Goal: Task Accomplishment & Management: Use online tool/utility

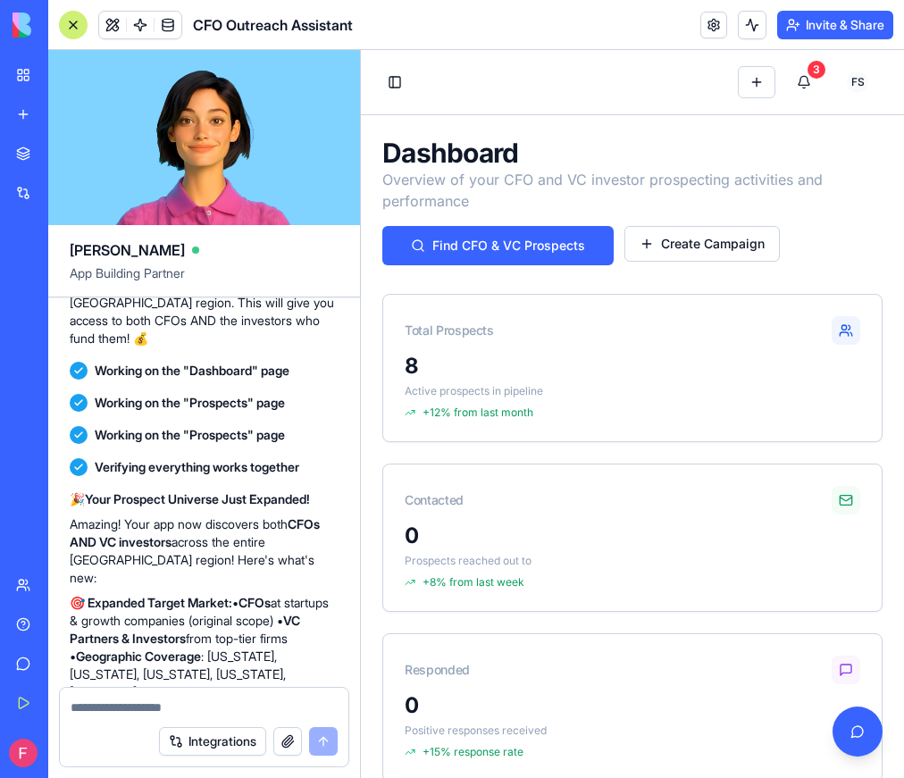
scroll to position [3831, 0]
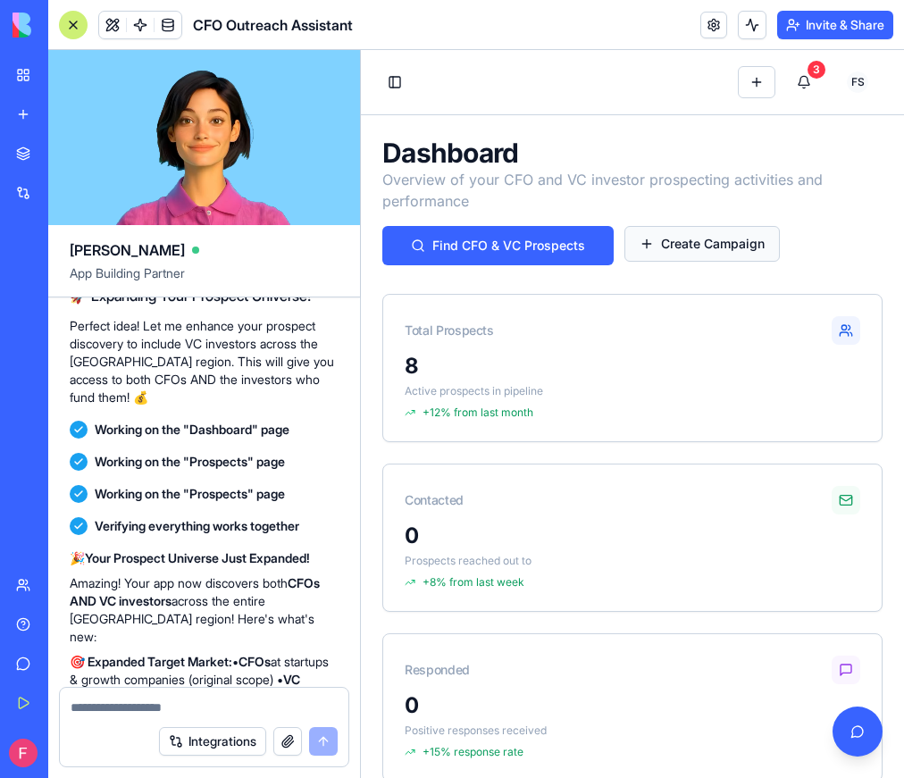
click at [709, 253] on button "Create Campaign" at bounding box center [701, 244] width 155 height 36
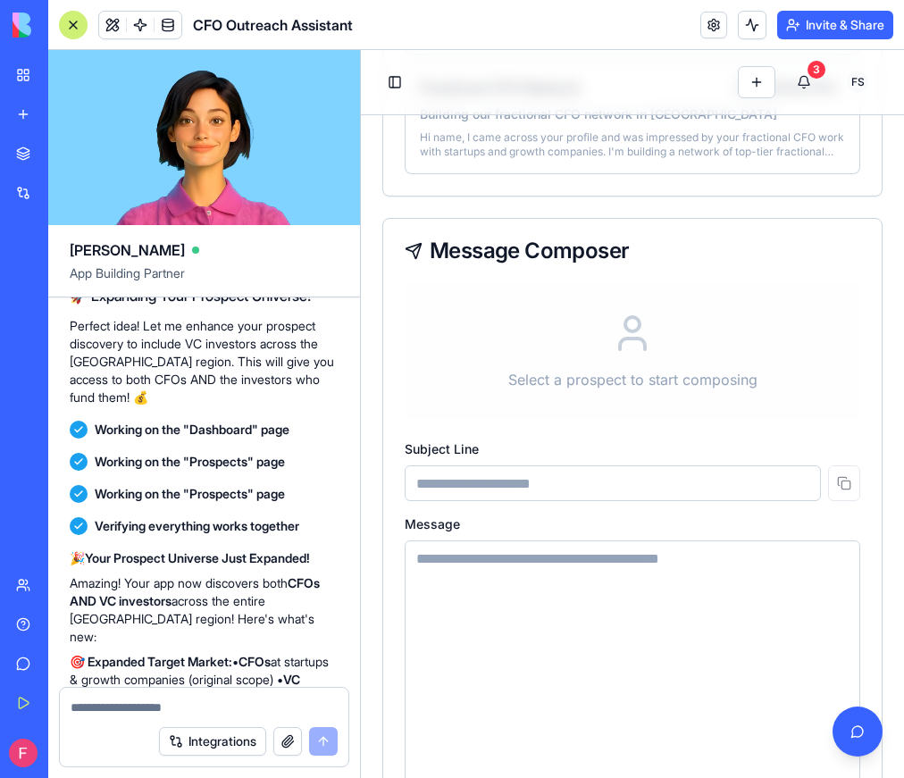
scroll to position [778, 0]
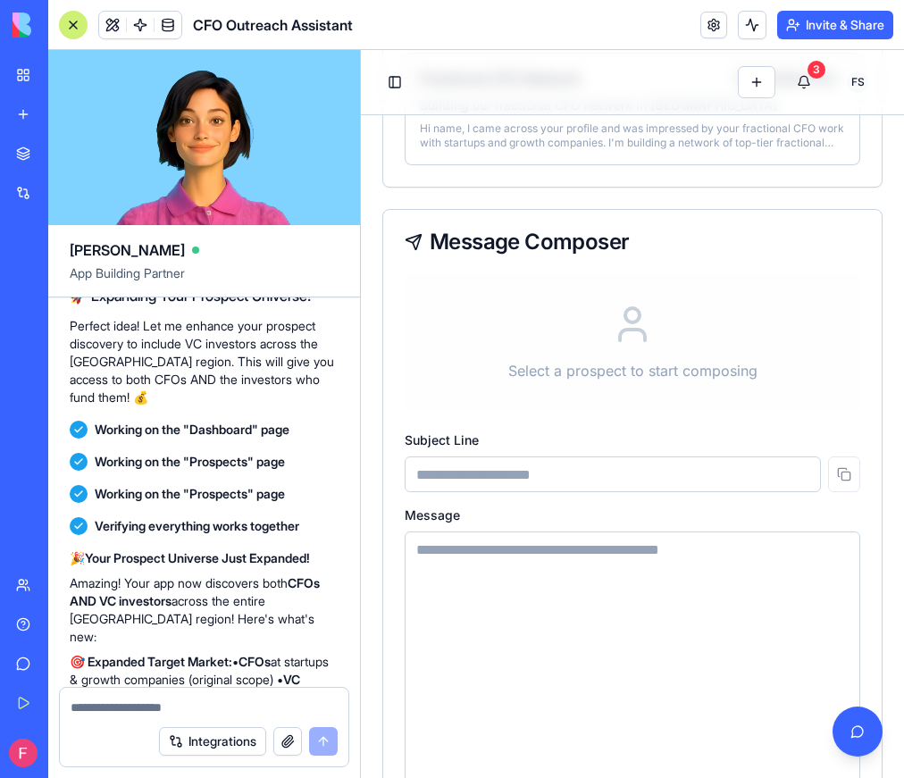
click at [540, 473] on input at bounding box center [613, 474] width 416 height 36
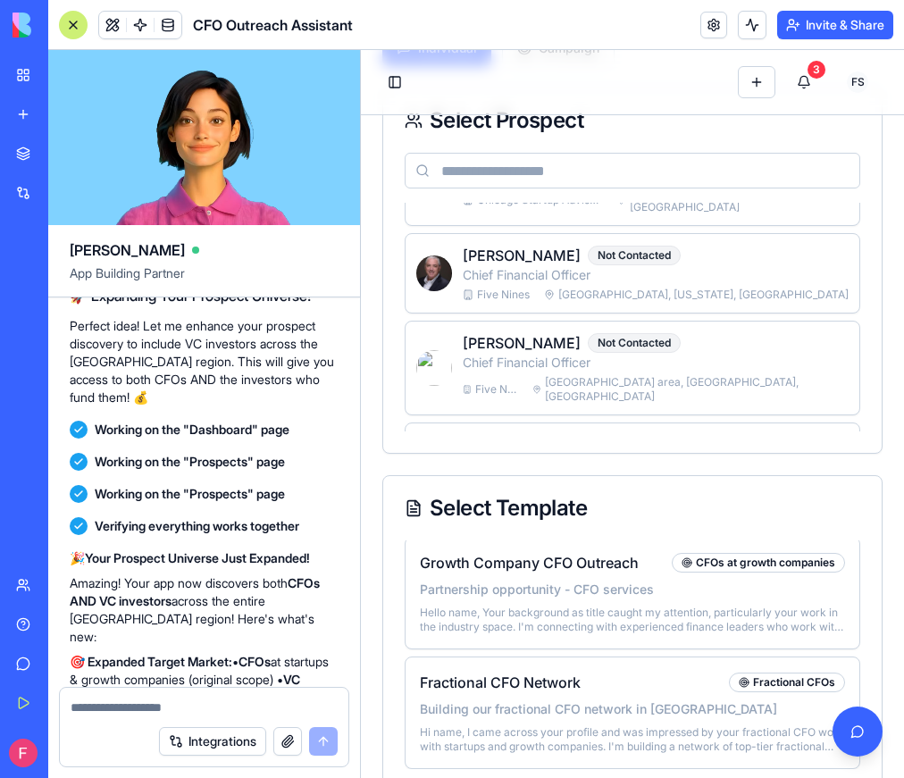
scroll to position [127, 0]
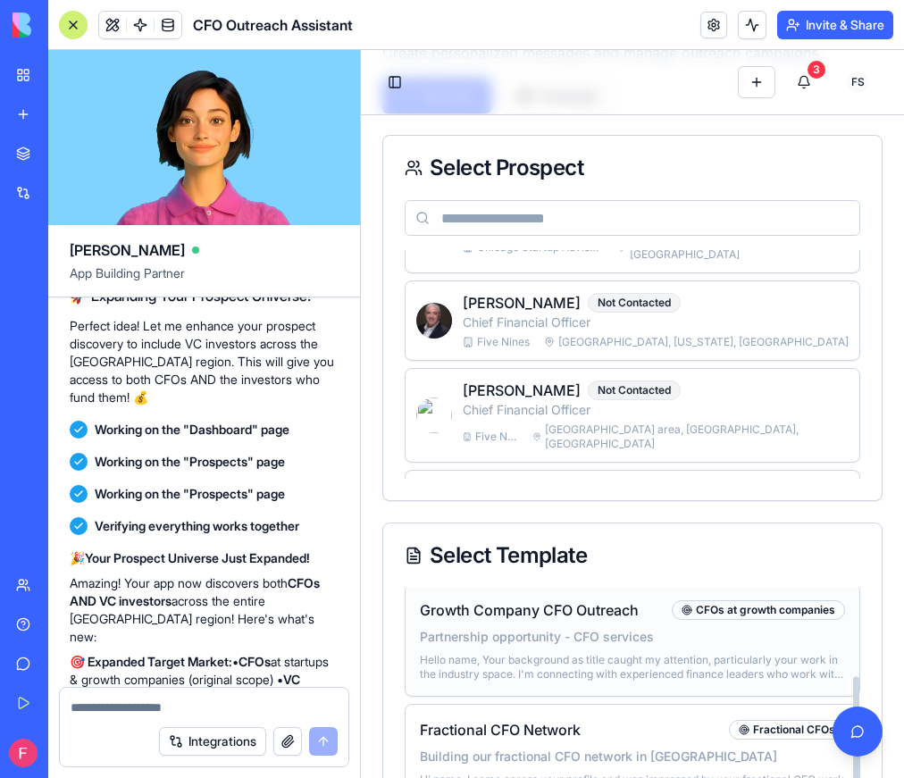
click at [527, 628] on p "Partnership opportunity - CFO services" at bounding box center [632, 637] width 425 height 18
type input "**********"
type textarea "**********"
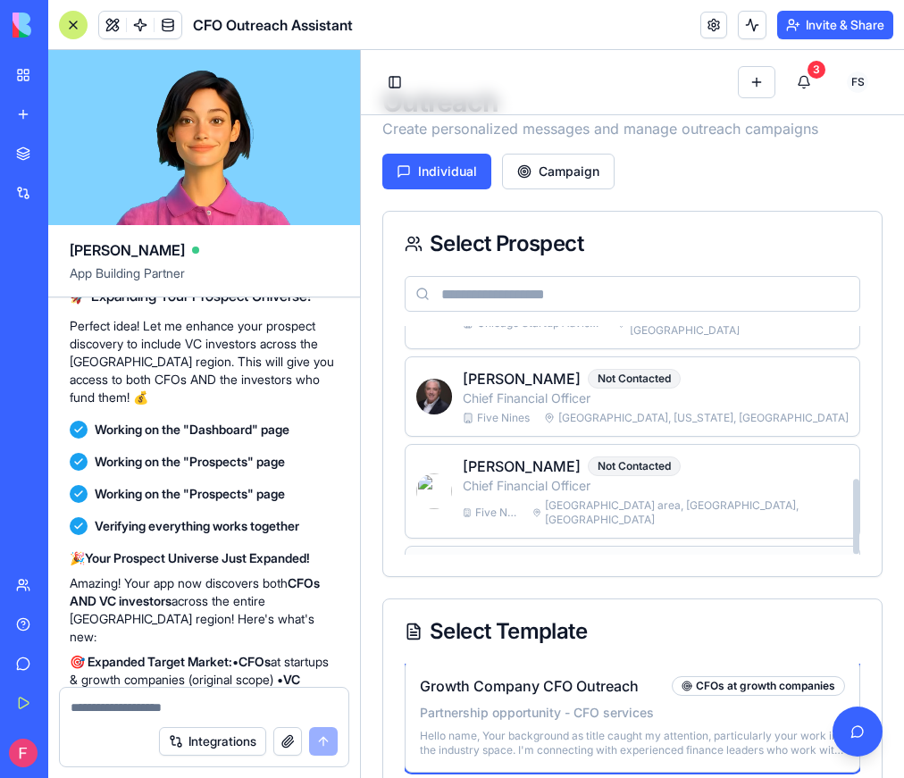
scroll to position [43, 0]
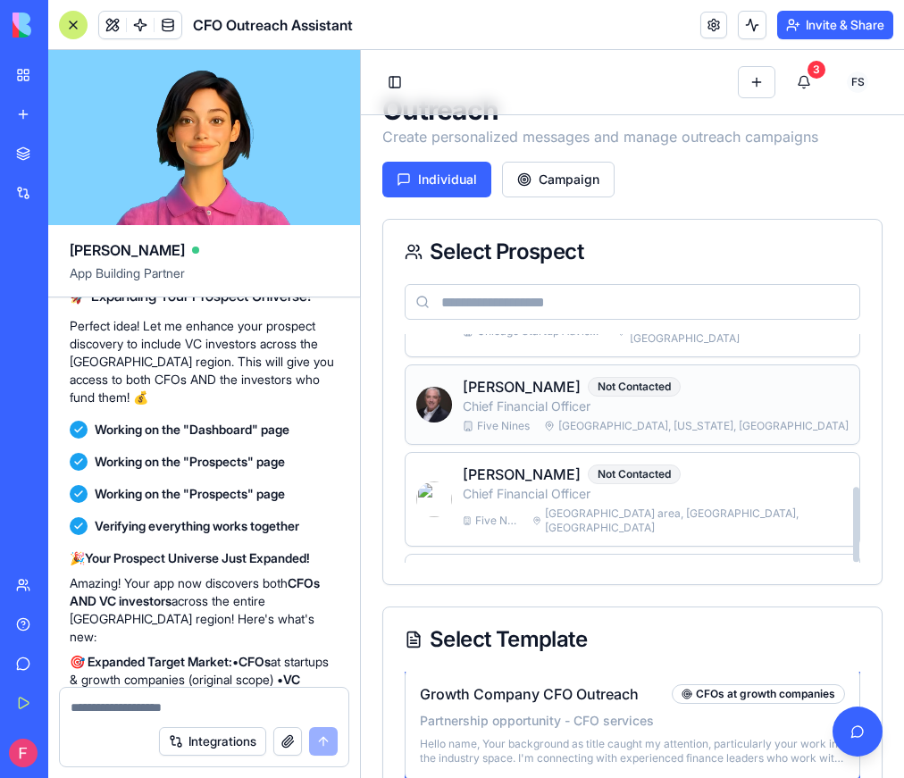
click at [524, 419] on span "Five Nines" at bounding box center [503, 426] width 53 height 14
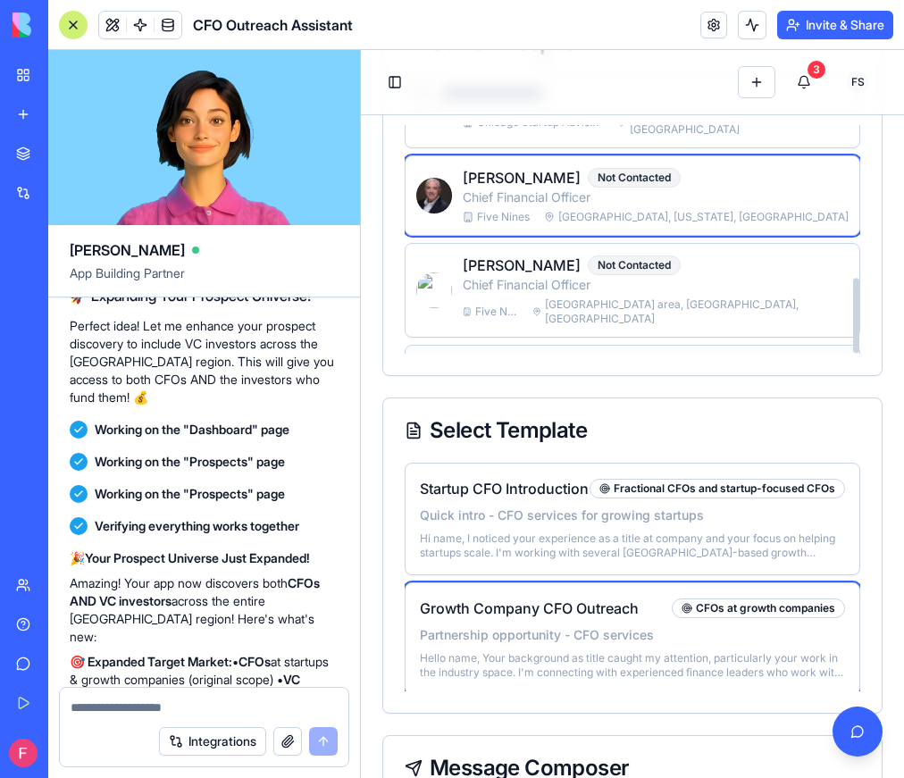
scroll to position [0, 0]
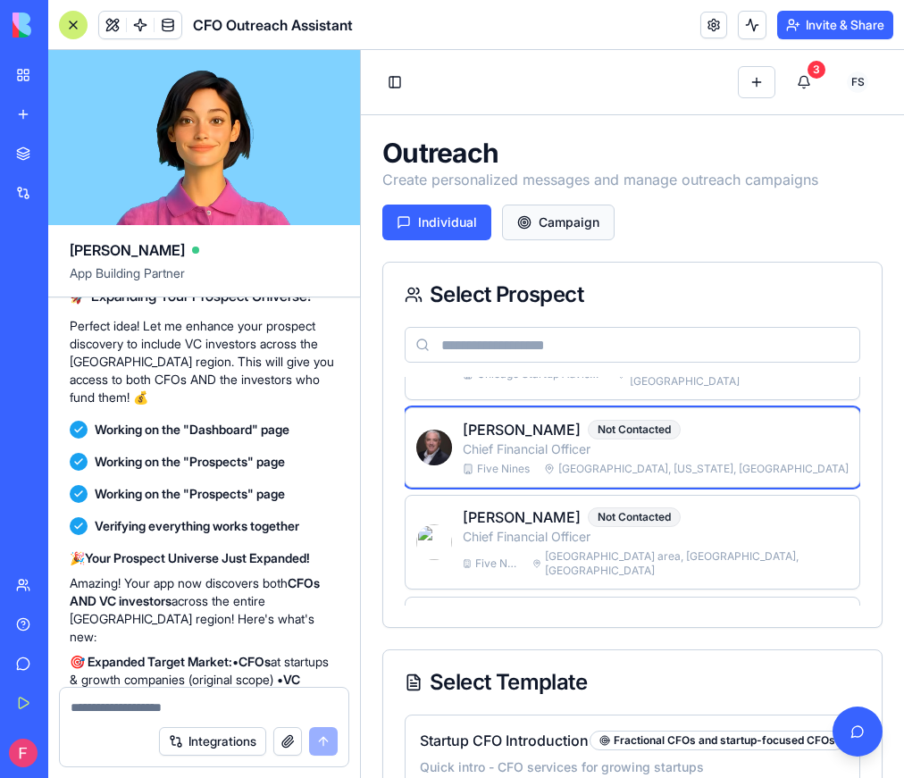
click at [546, 217] on button "Campaign" at bounding box center [558, 223] width 113 height 36
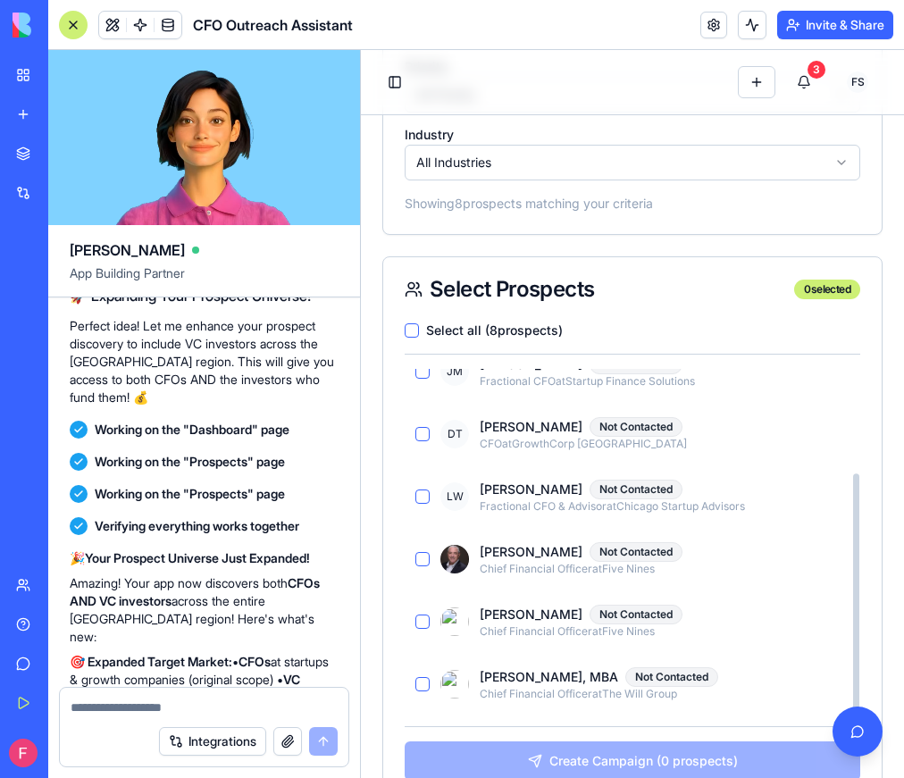
scroll to position [740, 0]
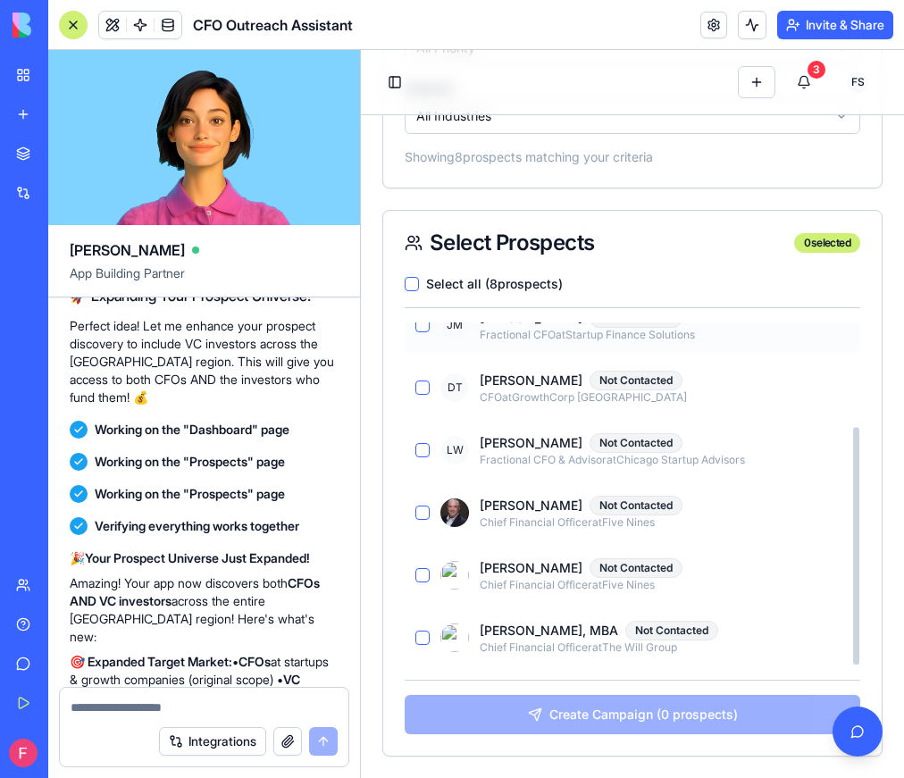
click at [421, 327] on button "button" at bounding box center [422, 325] width 14 height 14
click at [419, 395] on div "DT [PERSON_NAME] Not Contacted CFO at GrowthCorp [GEOGRAPHIC_DATA]" at bounding box center [632, 387] width 455 height 55
click at [422, 386] on button "button" at bounding box center [422, 387] width 14 height 14
click at [422, 452] on button "button" at bounding box center [422, 450] width 14 height 14
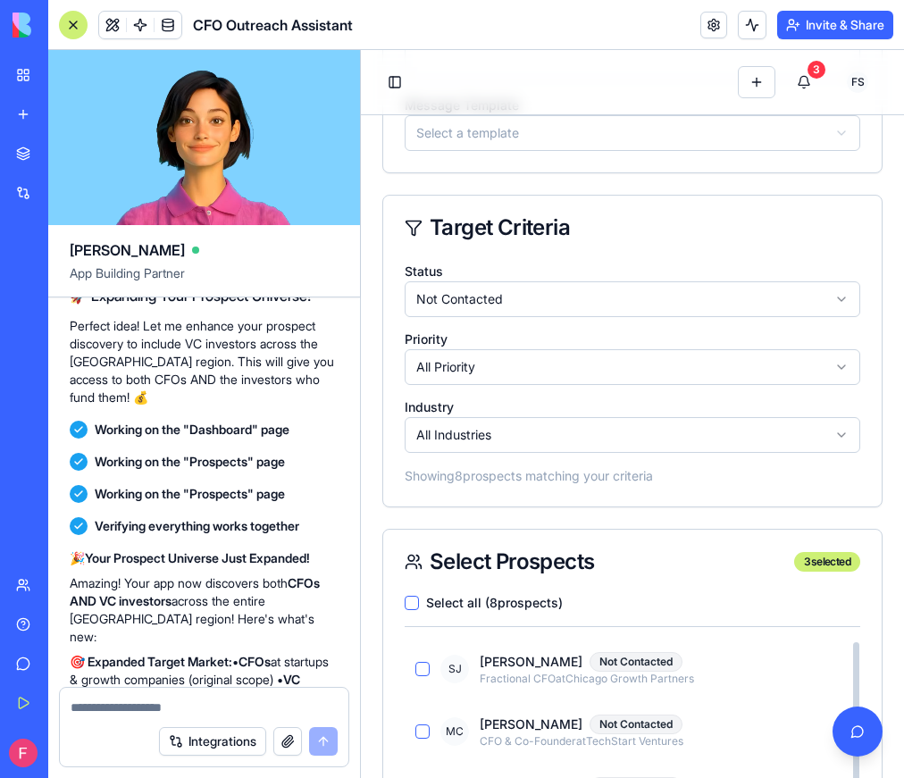
scroll to position [188, 0]
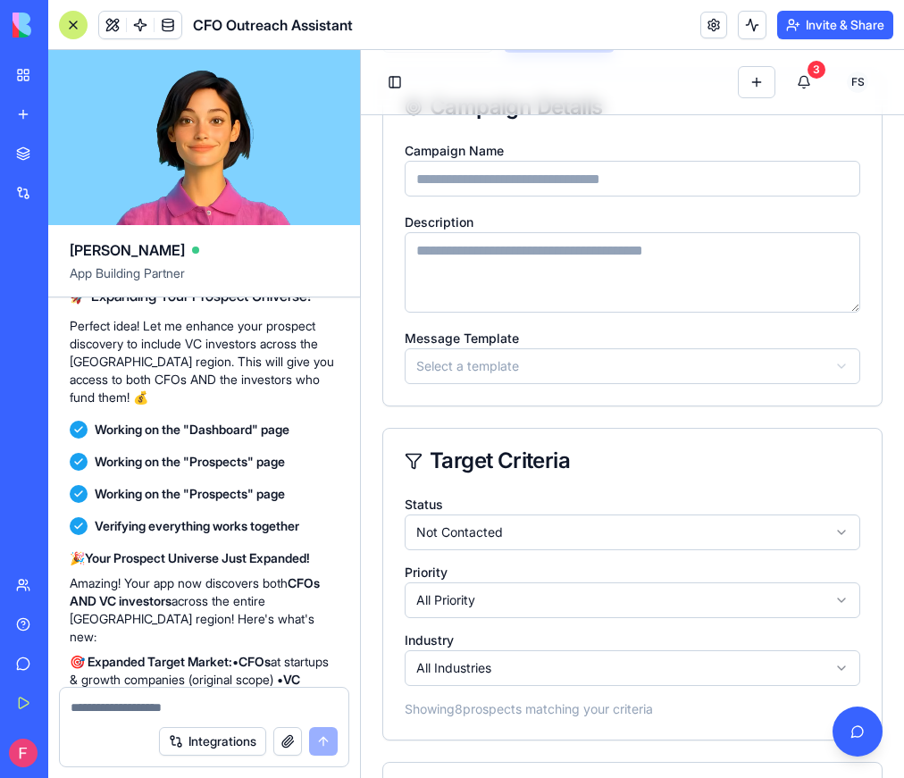
click at [497, 538] on html "Toggle Sidebar Quick Add 3 F S [PERSON_NAME] Outreach Create personalized messa…" at bounding box center [632, 595] width 543 height 1467
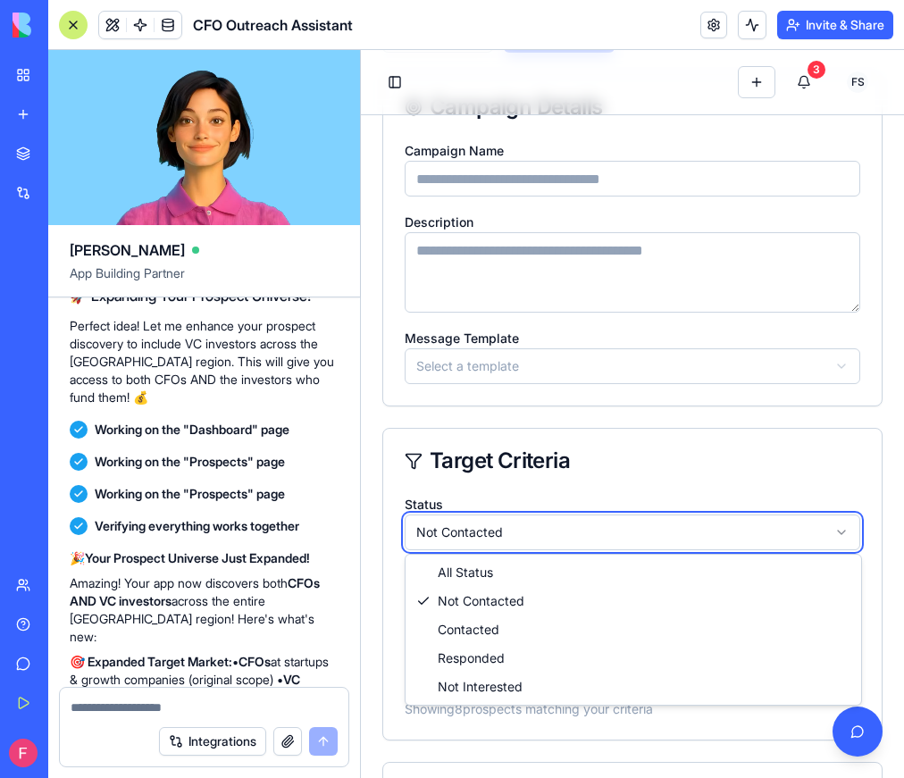
click at [558, 485] on html "Toggle Sidebar Quick Add 3 F S [PERSON_NAME] Outreach Create personalized messa…" at bounding box center [632, 595] width 543 height 1467
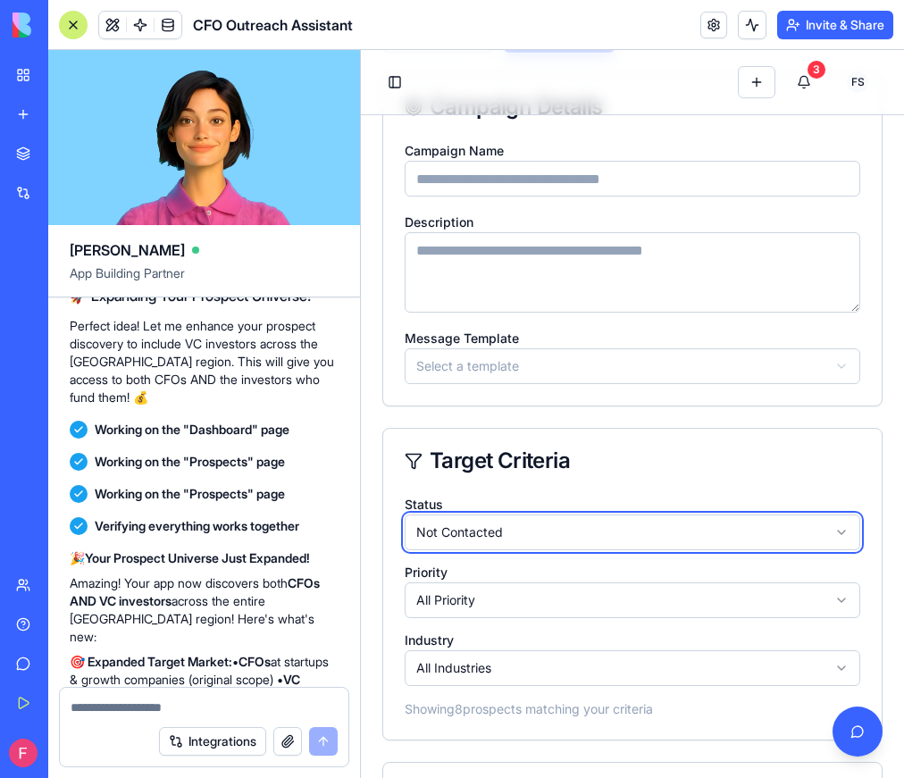
scroll to position [0, 0]
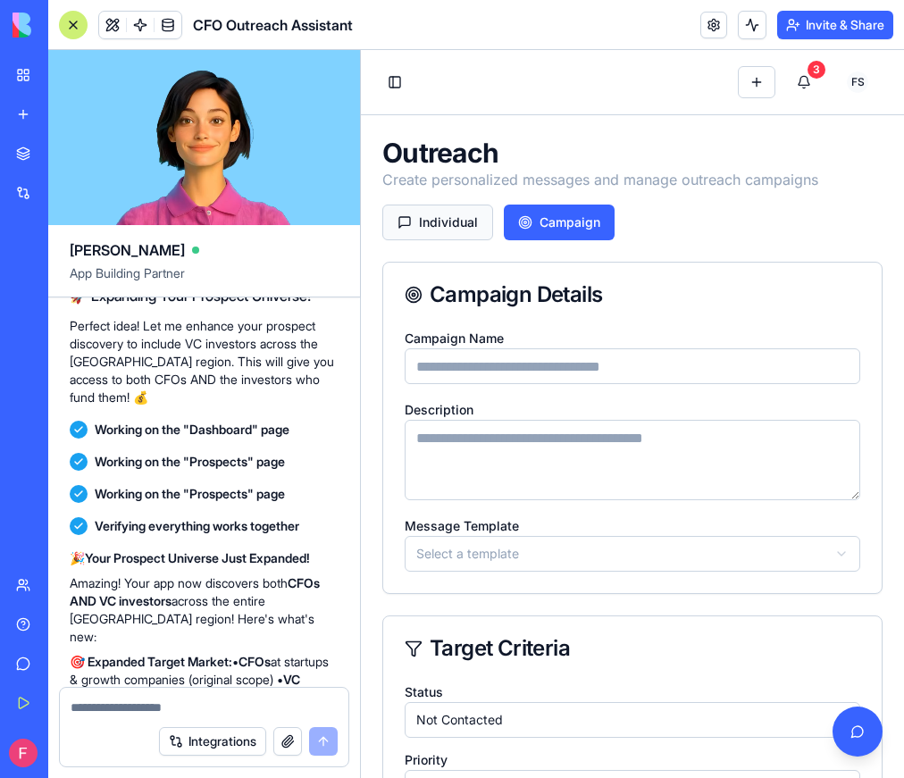
click at [455, 221] on button "Individual" at bounding box center [437, 223] width 111 height 36
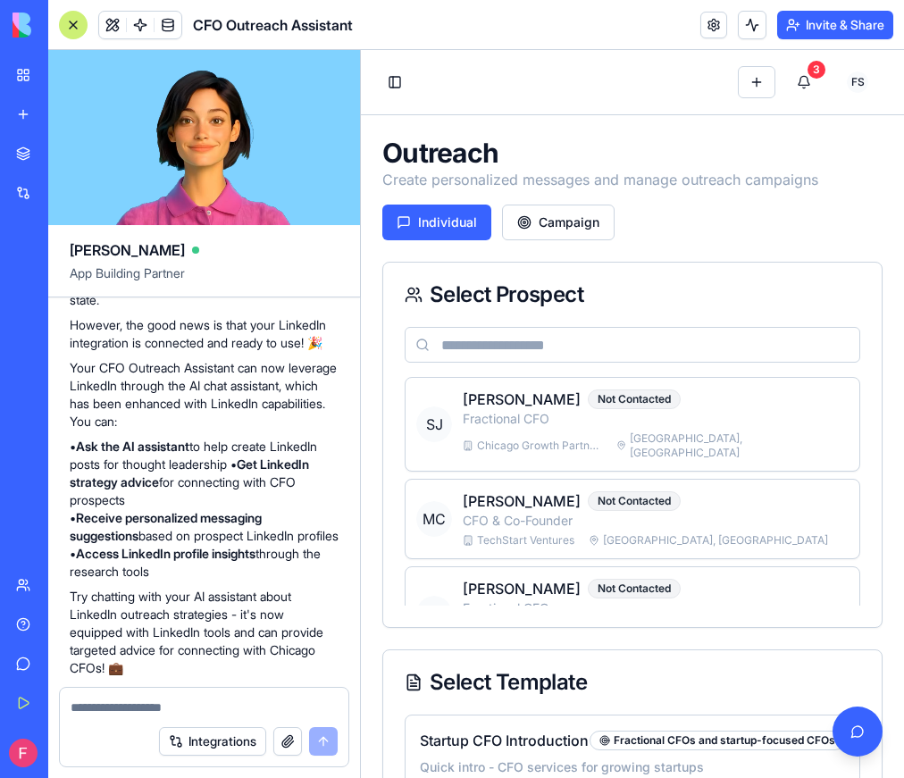
scroll to position [2476, 0]
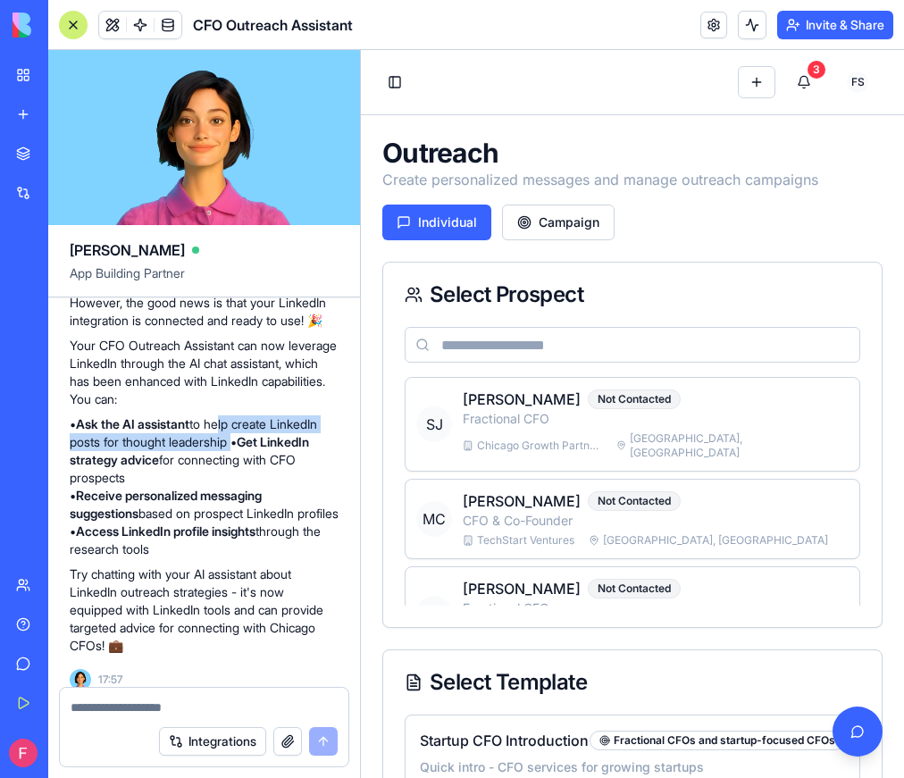
drag, startPoint x: 236, startPoint y: 459, endPoint x: 224, endPoint y: 438, distance: 24.4
click at [224, 438] on p "• Ask the AI assistant to help create LinkedIn posts for thought leadership • G…" at bounding box center [204, 486] width 269 height 143
copy p "help create LinkedIn posts for thought leadership"
click at [182, 705] on textarea at bounding box center [204, 707] width 267 height 18
paste textarea "**********"
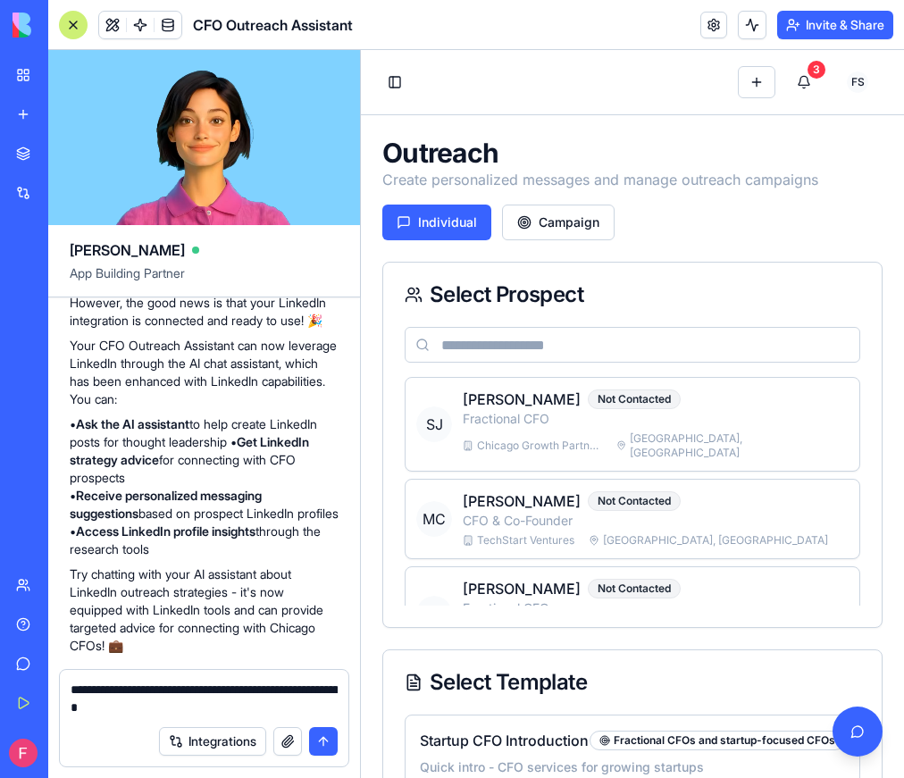
drag, startPoint x: 213, startPoint y: 685, endPoint x: 181, endPoint y: 684, distance: 31.3
click at [181, 685] on textarea "**********" at bounding box center [204, 699] width 267 height 36
drag, startPoint x: 319, startPoint y: 681, endPoint x: 79, endPoint y: 682, distance: 239.4
click at [79, 683] on textarea "**********" at bounding box center [204, 690] width 267 height 54
type textarea "**********"
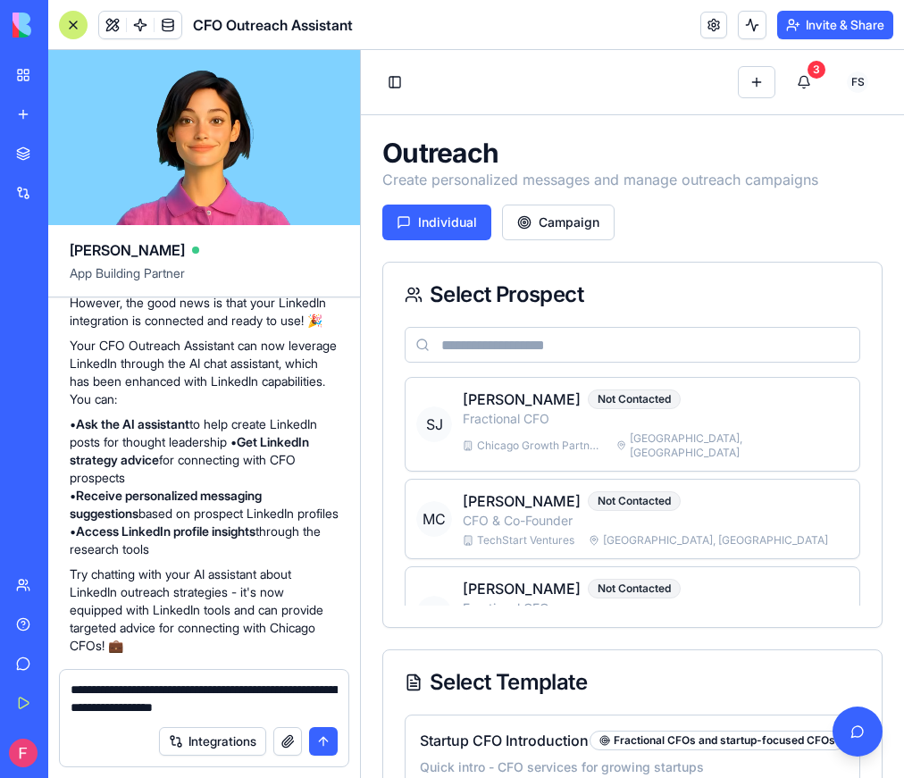
click at [322, 733] on button "submit" at bounding box center [323, 741] width 29 height 29
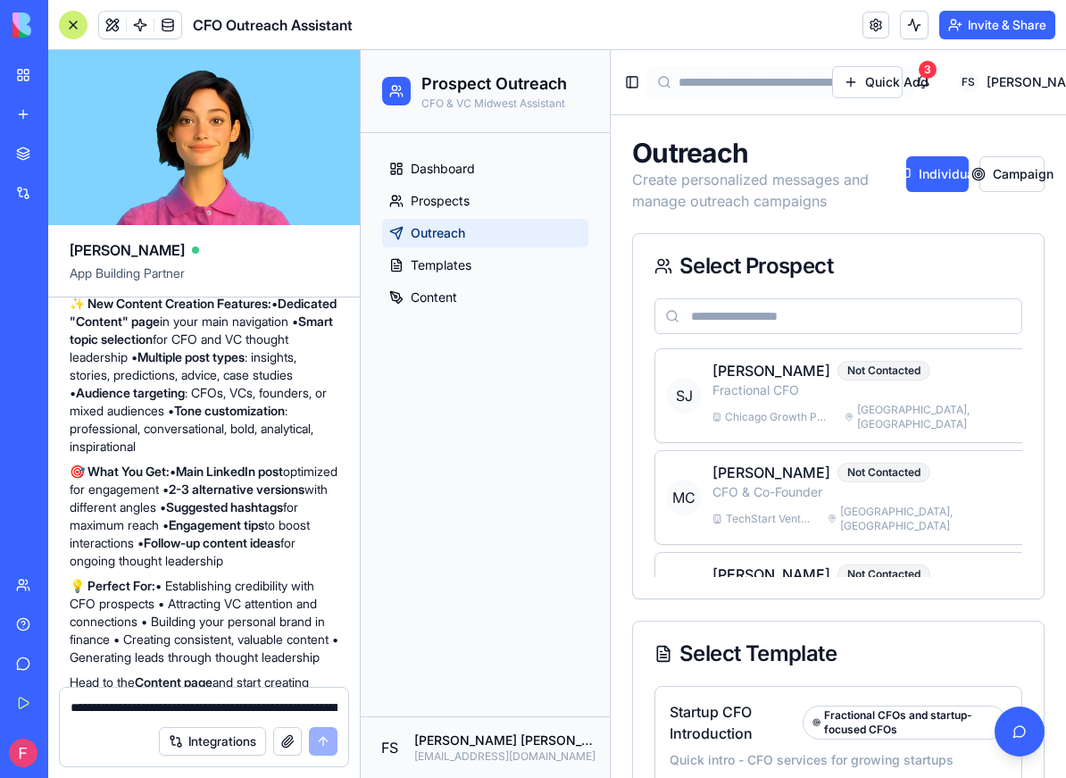
scroll to position [5177, 0]
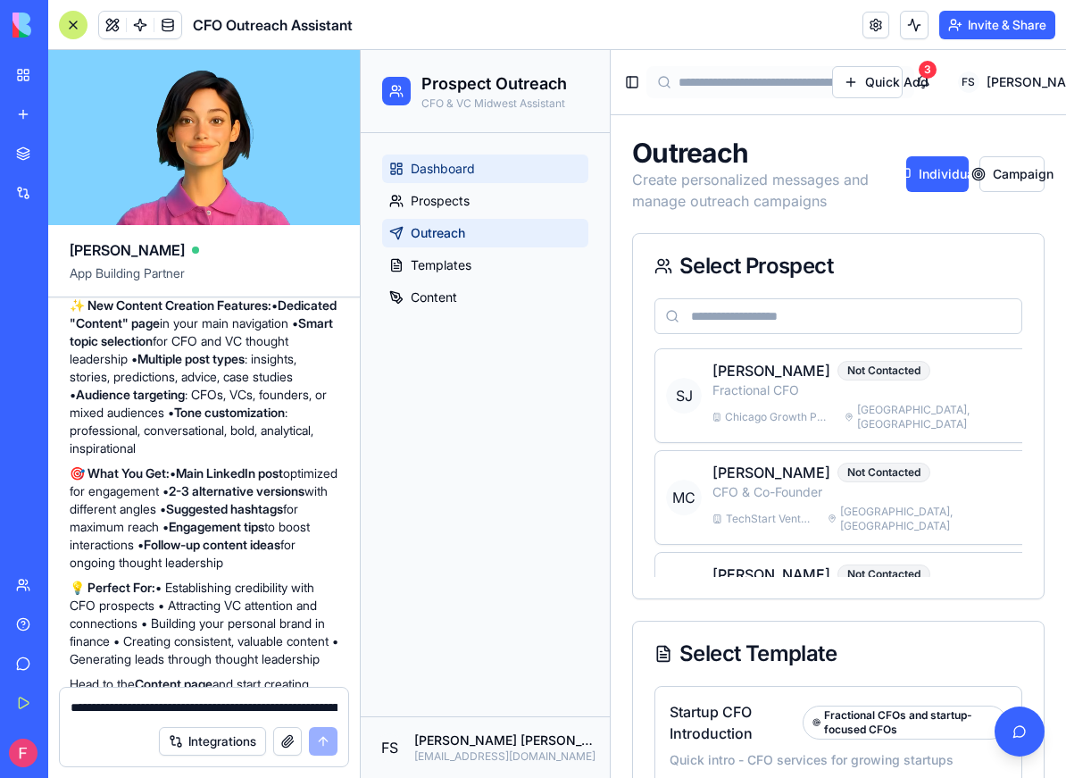
click at [506, 175] on link "Dashboard" at bounding box center [485, 169] width 206 height 29
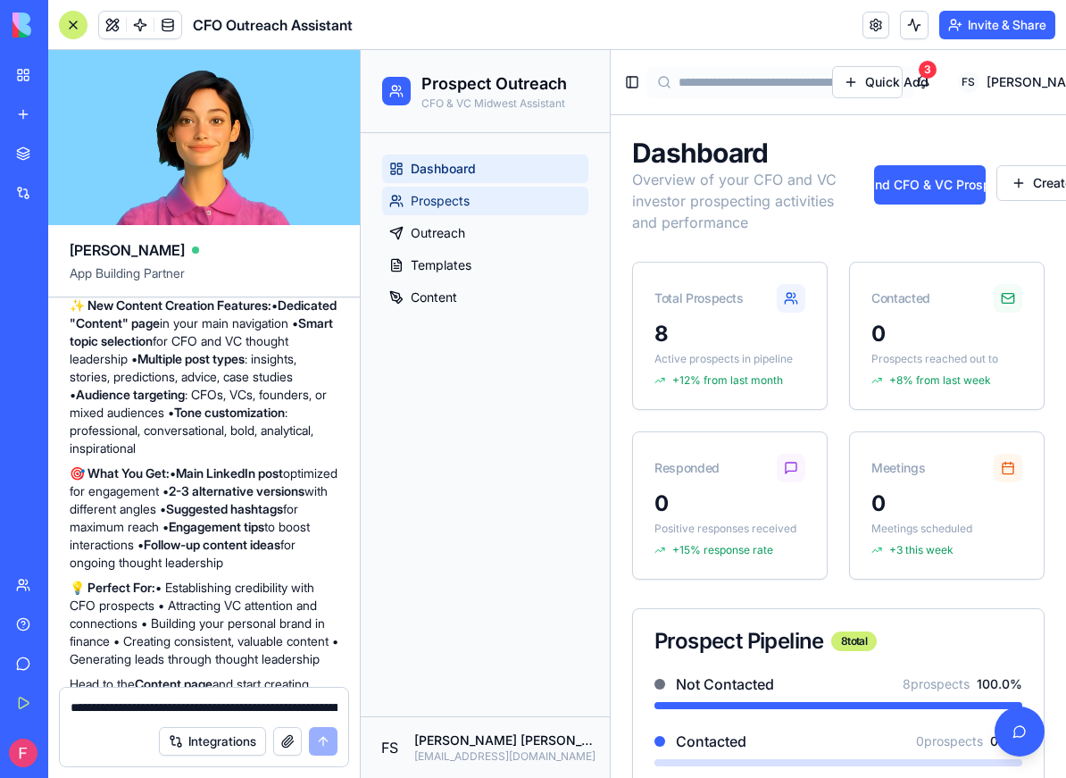
click at [505, 190] on link "Prospects" at bounding box center [485, 201] width 206 height 29
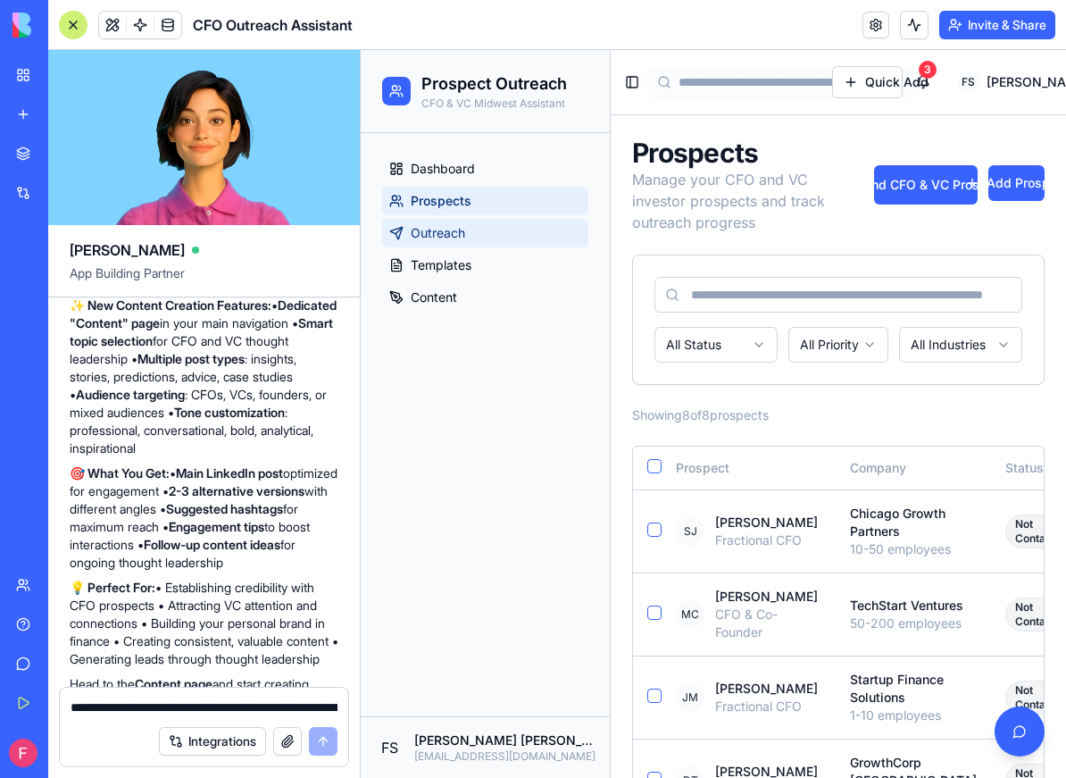
click at [500, 225] on link "Outreach" at bounding box center [485, 233] width 206 height 29
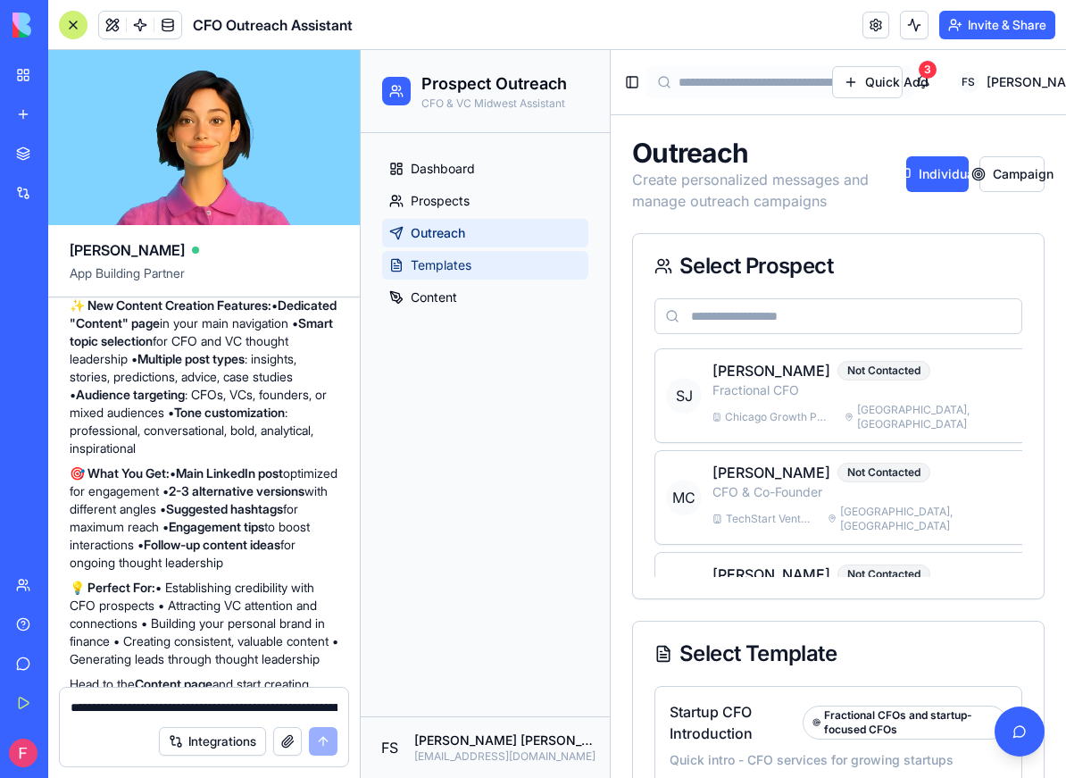
click at [508, 257] on link "Templates" at bounding box center [485, 265] width 206 height 29
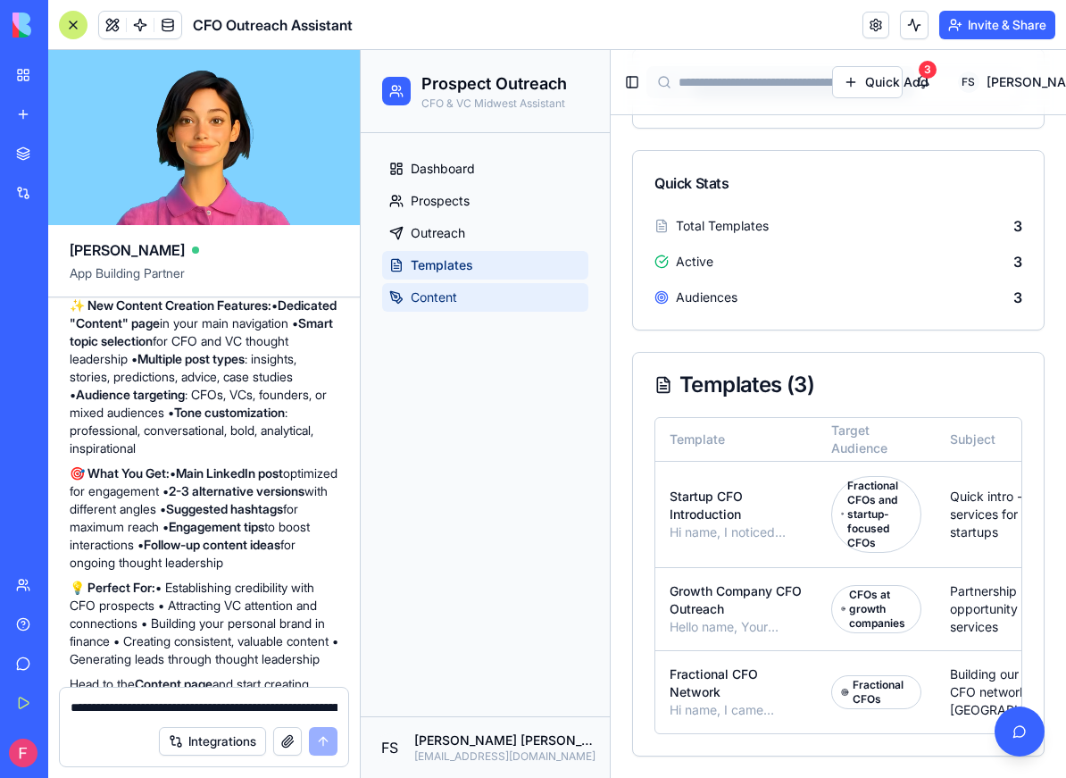
click at [485, 297] on link "Content" at bounding box center [485, 297] width 206 height 29
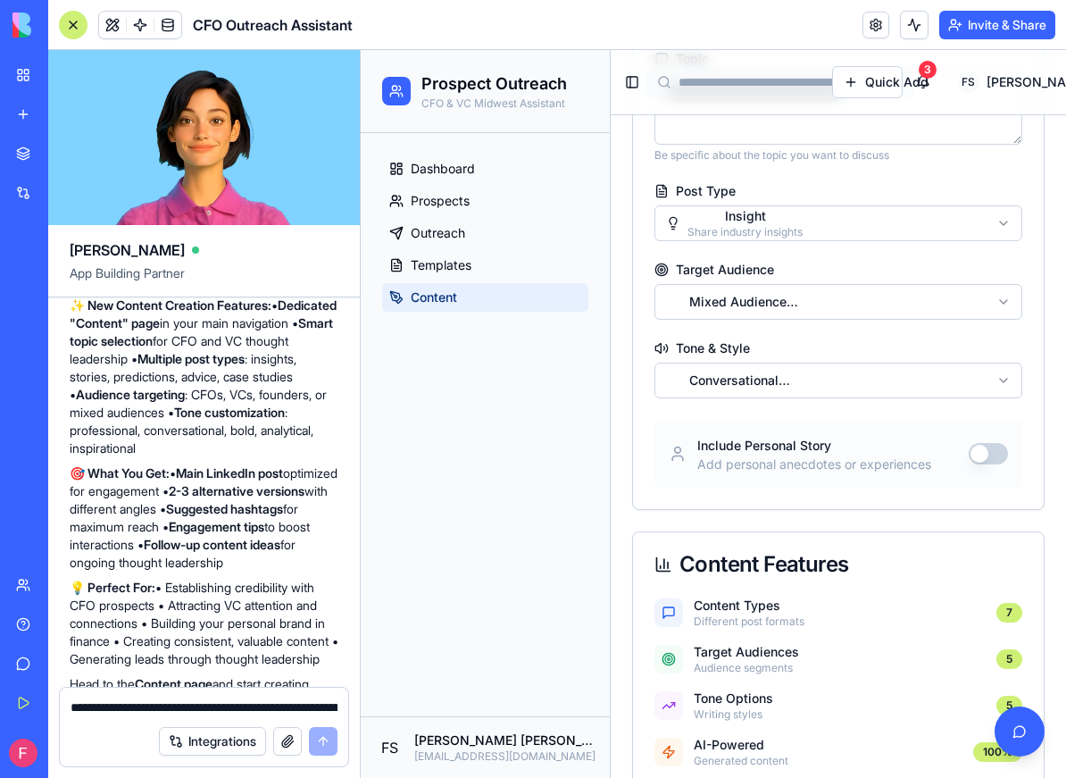
scroll to position [281, 0]
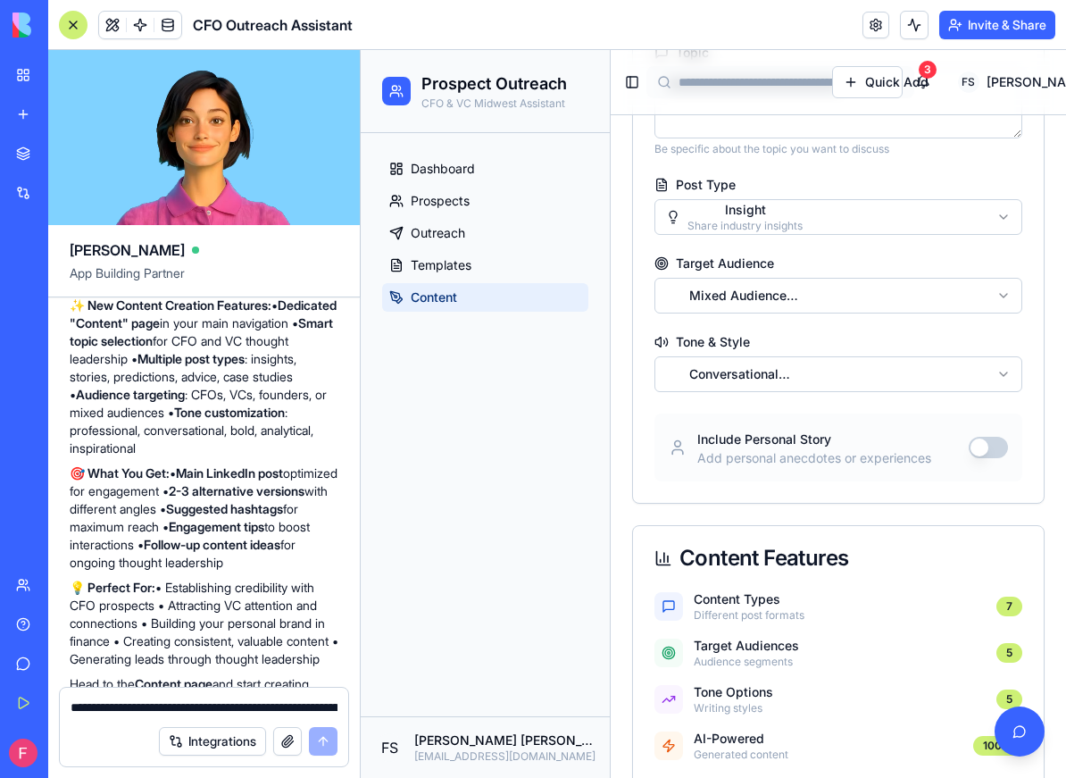
click at [728, 228] on body "**********" at bounding box center [714, 554] width 706 height 1571
click at [735, 297] on html "**********" at bounding box center [714, 554] width 706 height 1571
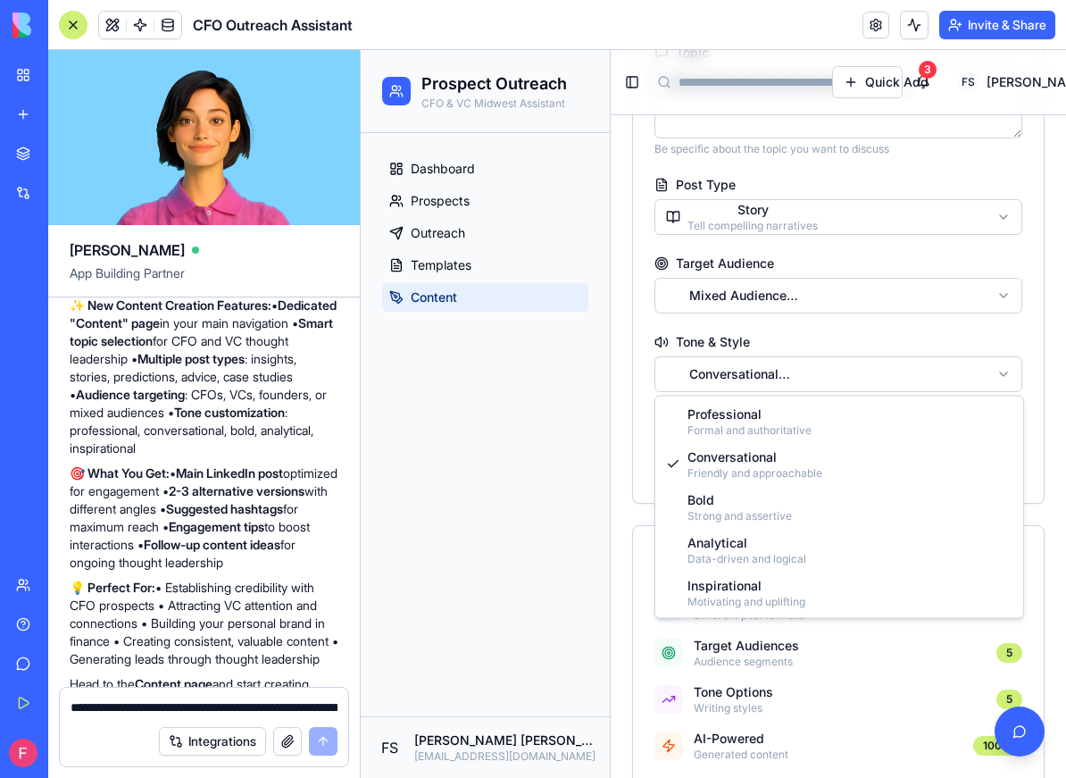
click at [738, 383] on html "**********" at bounding box center [714, 554] width 706 height 1571
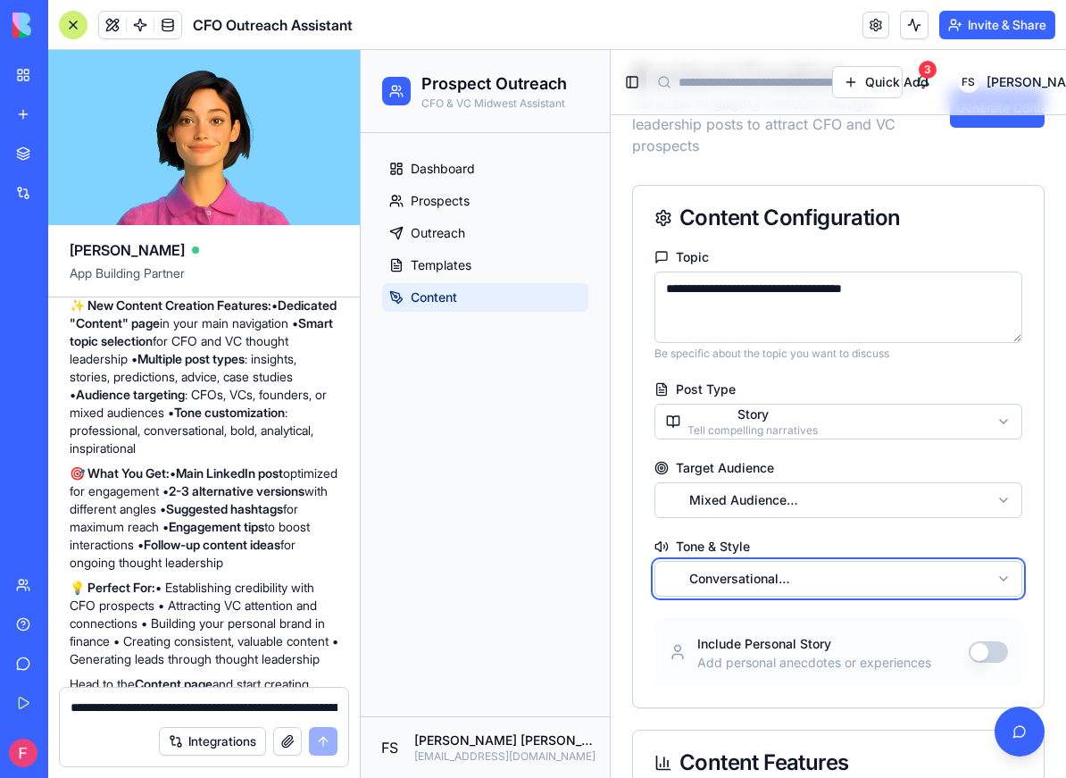
scroll to position [0, 0]
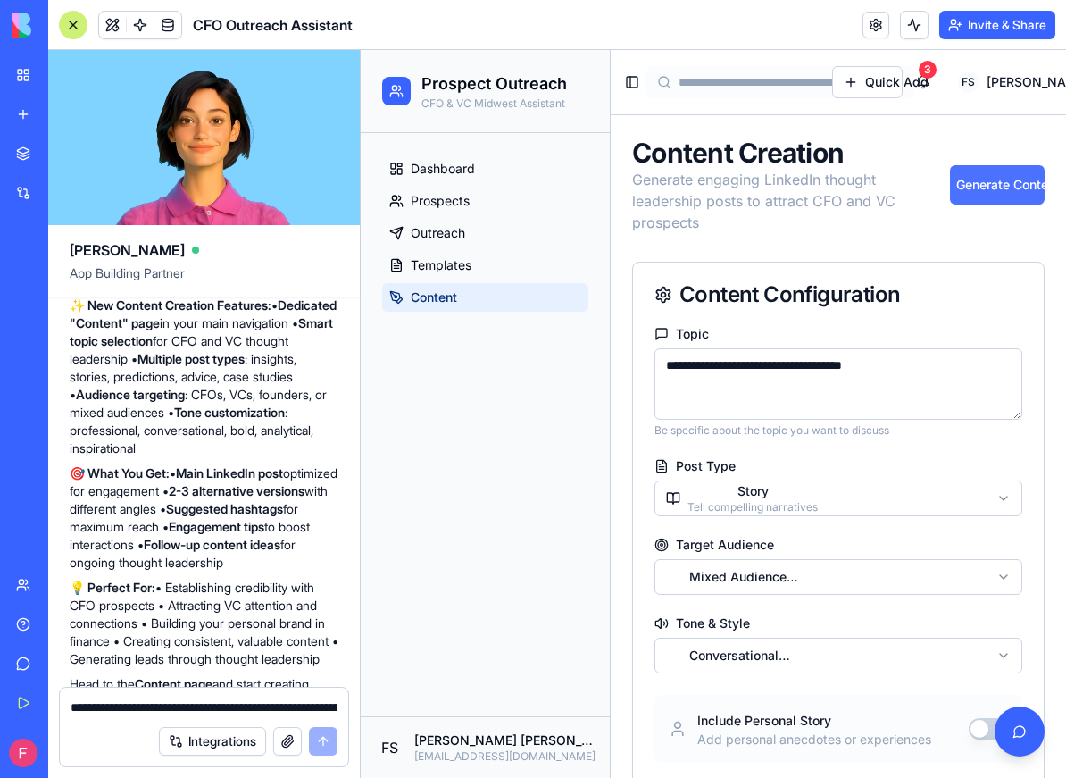
click at [903, 182] on button "Generate Content" at bounding box center [997, 184] width 95 height 39
